Goal: Task Accomplishment & Management: Manage account settings

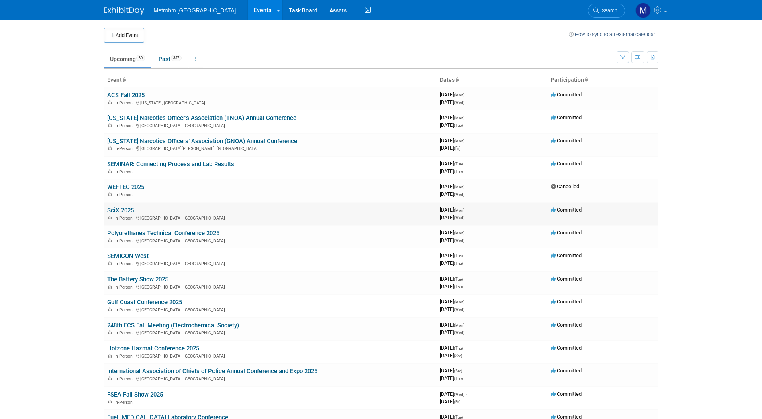
click at [130, 210] on link "SciX 2025" at bounding box center [120, 210] width 27 height 7
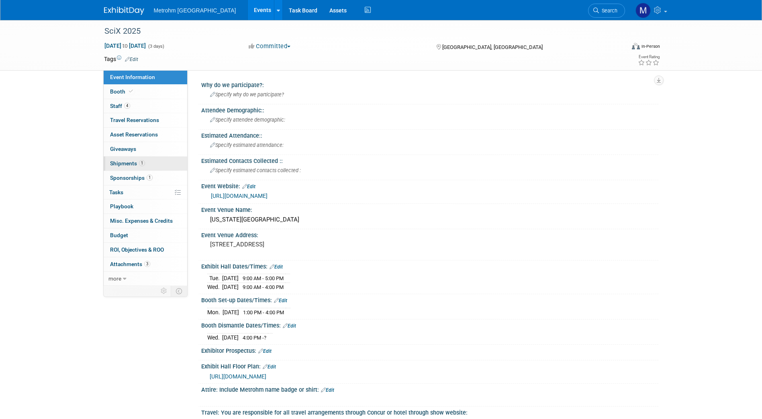
click at [145, 165] on link "1 Shipments 1" at bounding box center [146, 164] width 84 height 14
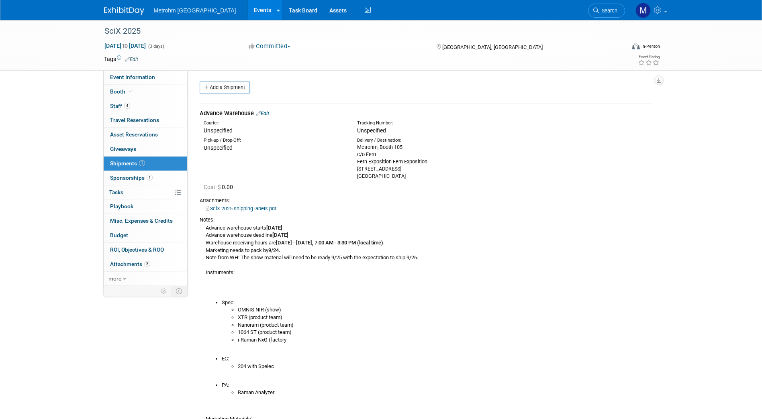
click at [268, 115] on link "Edit" at bounding box center [262, 113] width 13 height 6
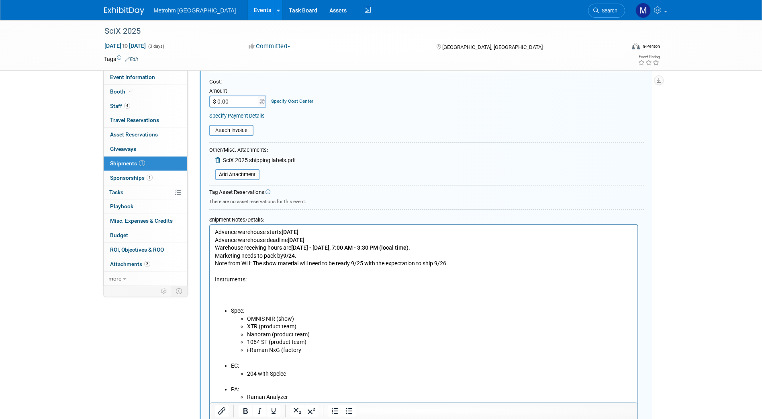
scroll to position [190, 0]
click at [230, 296] on p "Advance warehouse starts September 8, 2025 Advance warehouse deadline October 3…" at bounding box center [424, 267] width 418 height 79
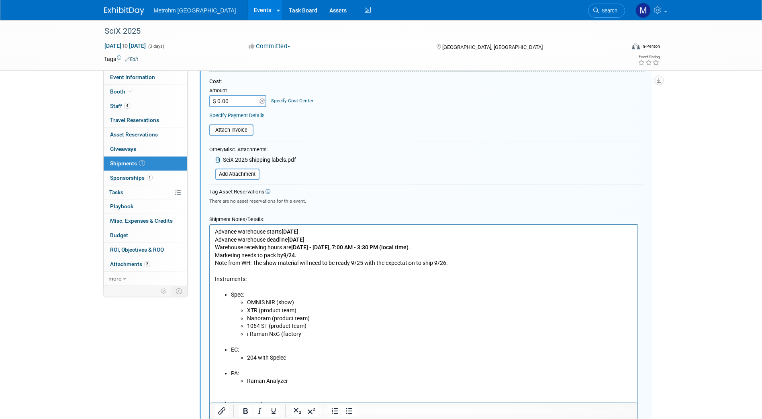
click at [215, 280] on p "Advance warehouse starts September 8, 2025 Advance warehouse deadline October 3…" at bounding box center [424, 259] width 418 height 63
click at [261, 395] on p "Marketing Materials:" at bounding box center [424, 409] width 418 height 47
click at [215, 281] on p "Instruments:" at bounding box center [424, 284] width 418 height 16
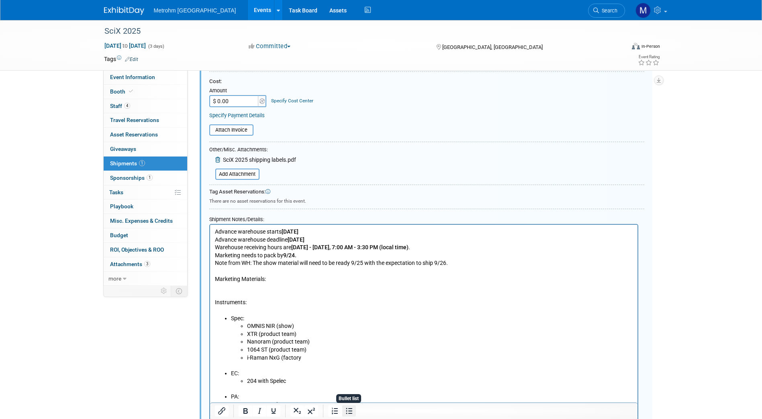
click at [349, 417] on button "Bullet list" at bounding box center [349, 411] width 14 height 11
click at [271, 287] on li "Star Trek Merch - (2) Funko Pops, Socks, and Mug" at bounding box center [432, 287] width 402 height 8
click at [231, 290] on li "Star Trek Merch - (2) Funko Pops, Socks, and Mug" at bounding box center [432, 287] width 402 height 8
click at [360, 286] on li "Raffle/Giveaway - Star Trek Merch - (2) Funko Pops, Socks, and Mug" at bounding box center [432, 287] width 402 height 8
click at [417, 292] on p "Rich Text Area. Press ALT-0 for help." at bounding box center [424, 295] width 418 height 8
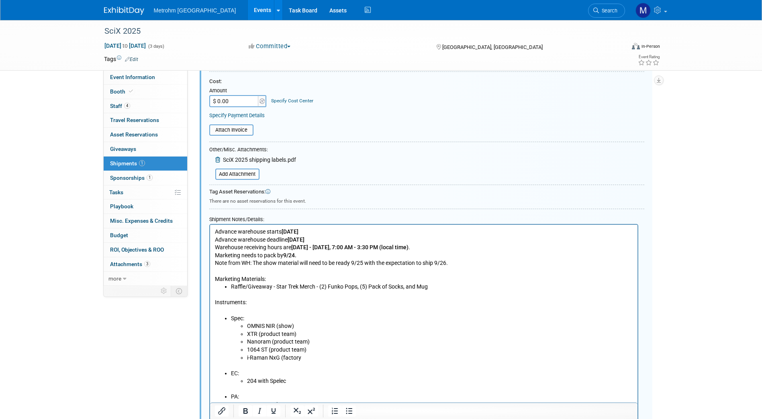
click at [417, 289] on li "Raffle/Giveaway - Star Trek Merch - (2) Funko Pops, (5) Pack of Socks, and Mug" at bounding box center [432, 287] width 402 height 8
click at [371, 285] on li "Raffle/Giveaway - Star Trek Merch - (2) Funko Pops, (5) Pack of Socks, and (1) …" at bounding box center [432, 287] width 402 height 8
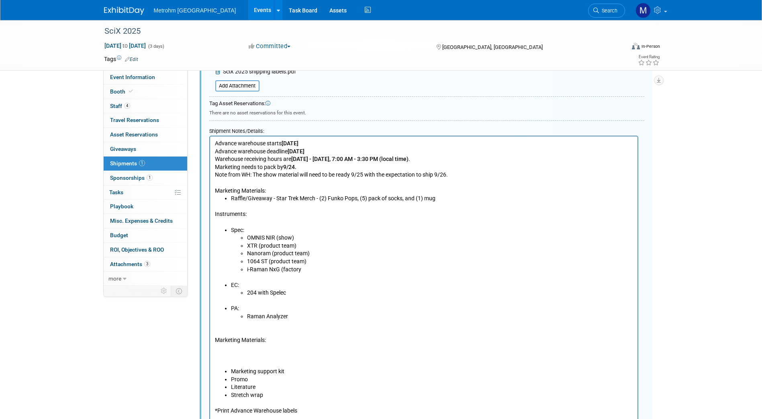
scroll to position [428, 0]
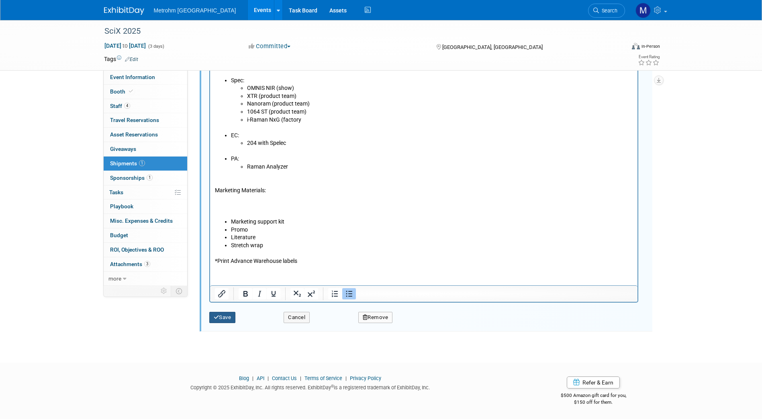
click at [221, 316] on button "Save" at bounding box center [222, 317] width 27 height 11
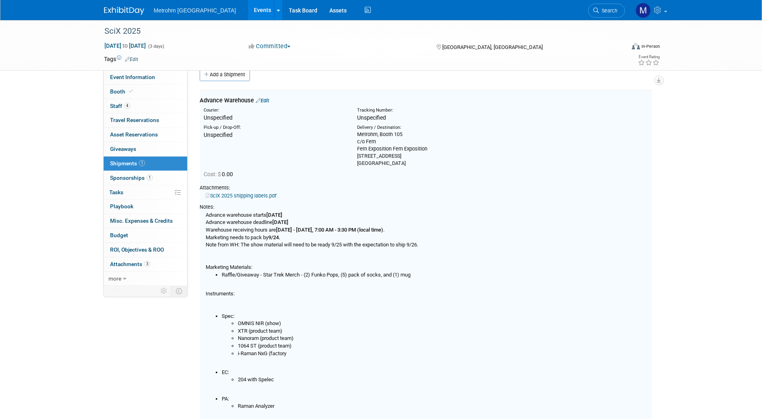
scroll to position [12, 0]
